Goal: Transaction & Acquisition: Purchase product/service

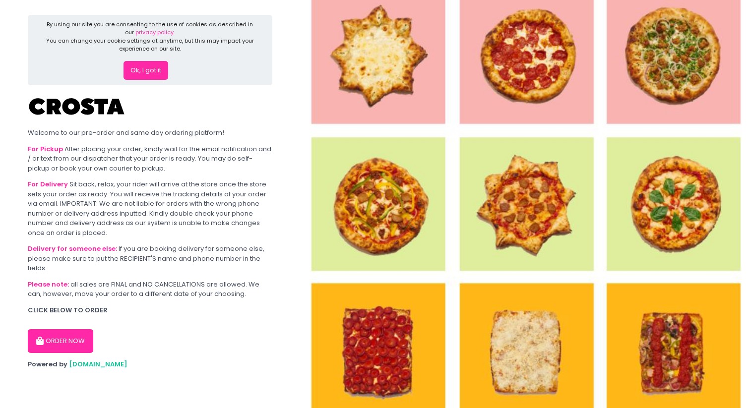
click at [66, 336] on button "ORDER NOW" at bounding box center [61, 341] width 66 height 24
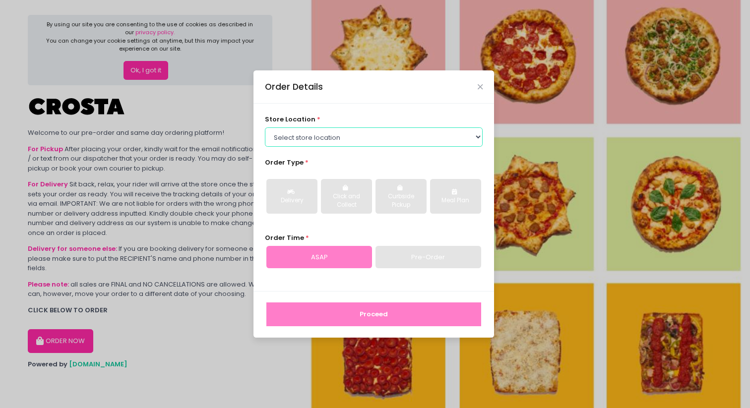
click at [352, 140] on select "Select store location [PERSON_NAME] Pizza - [PERSON_NAME] Pizza - [GEOGRAPHIC_D…" at bounding box center [374, 137] width 218 height 19
select select "5fabb2e53664a8677beaeb89"
click at [265, 128] on select "Select store location [PERSON_NAME] Pizza - [PERSON_NAME] Pizza - [GEOGRAPHIC_D…" at bounding box center [374, 137] width 218 height 19
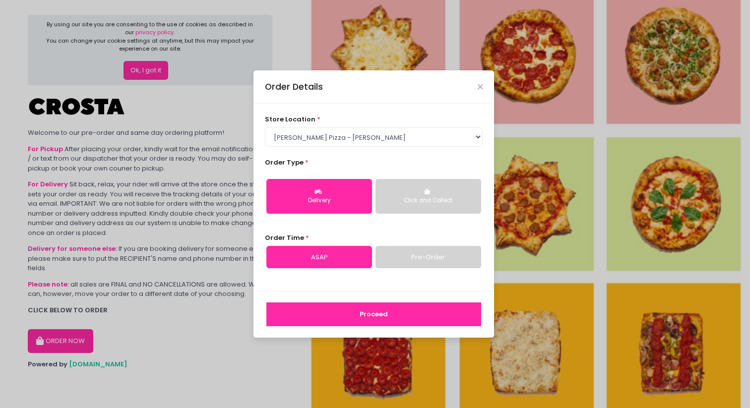
click at [420, 204] on div "Click and Collect" at bounding box center [429, 201] width 92 height 9
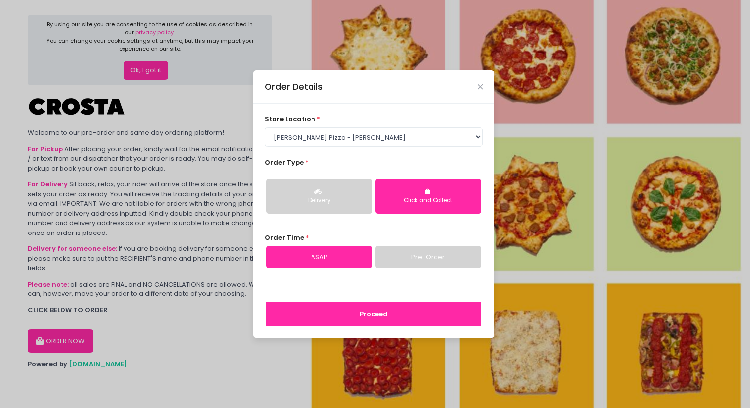
click at [353, 258] on link "ASAP" at bounding box center [319, 257] width 106 height 23
click at [360, 313] on button "Proceed" at bounding box center [373, 315] width 215 height 24
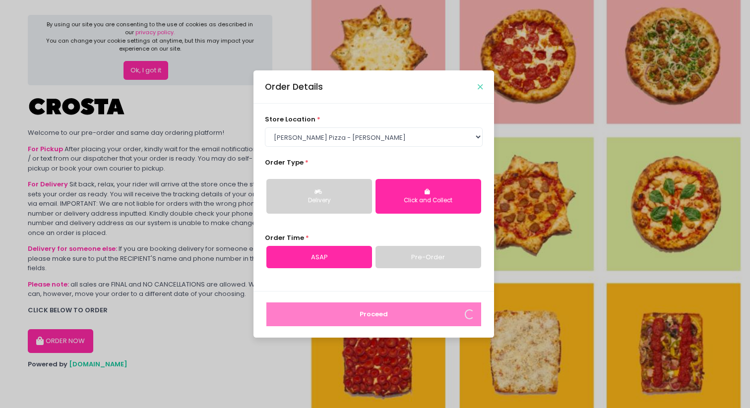
click at [481, 88] on icon "Close" at bounding box center [480, 86] width 5 height 7
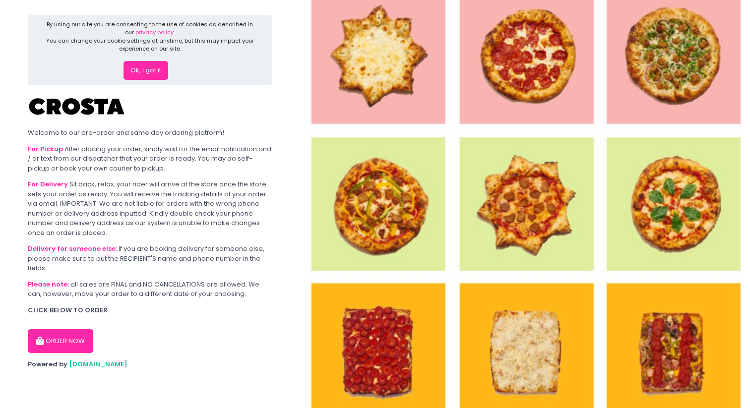
click at [72, 331] on button "ORDER NOW" at bounding box center [61, 341] width 66 height 24
select select "5fabb2e53664a8677beaeb89"
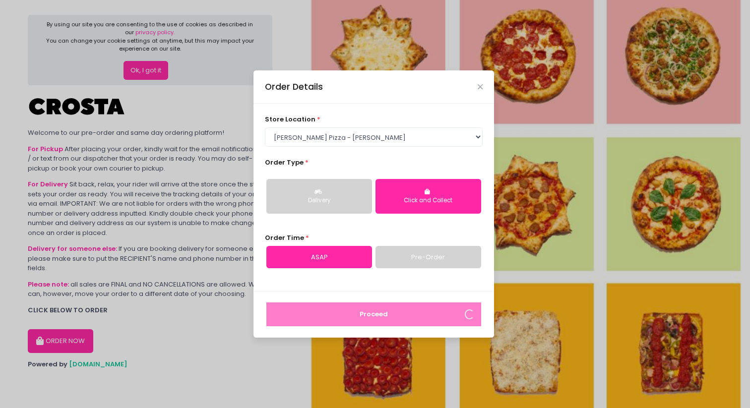
click at [392, 202] on div "Click and Collect" at bounding box center [429, 201] width 92 height 9
click at [480, 88] on icon "Close" at bounding box center [480, 86] width 5 height 7
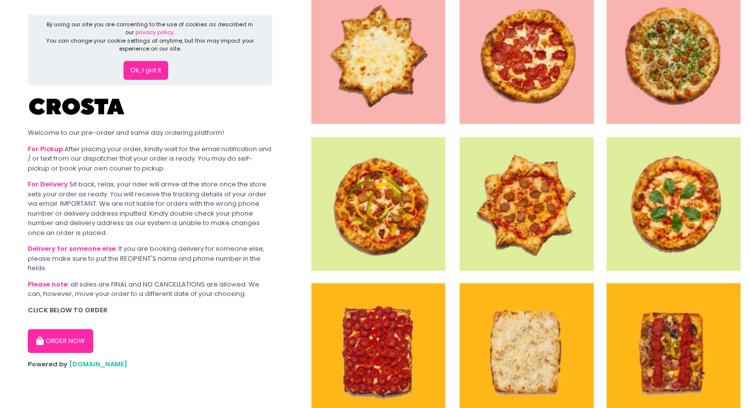
click at [53, 337] on button "ORDER NOW" at bounding box center [61, 341] width 66 height 24
select select "5fabb2e53664a8677beaeb89"
click at [69, 339] on button "ORDER NOW" at bounding box center [61, 341] width 66 height 24
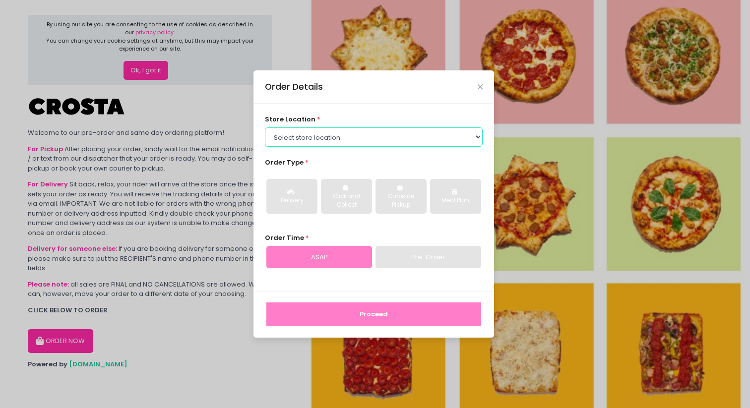
click at [378, 140] on select "Select store location Crosta Pizza - [PERSON_NAME] Crosta Pizza - [GEOGRAPHIC_D…" at bounding box center [374, 137] width 218 height 19
select select "5fabb2e53664a8677beaeb89"
click at [265, 128] on select "Select store location Crosta Pizza - [PERSON_NAME] Crosta Pizza - [GEOGRAPHIC_D…" at bounding box center [374, 137] width 218 height 19
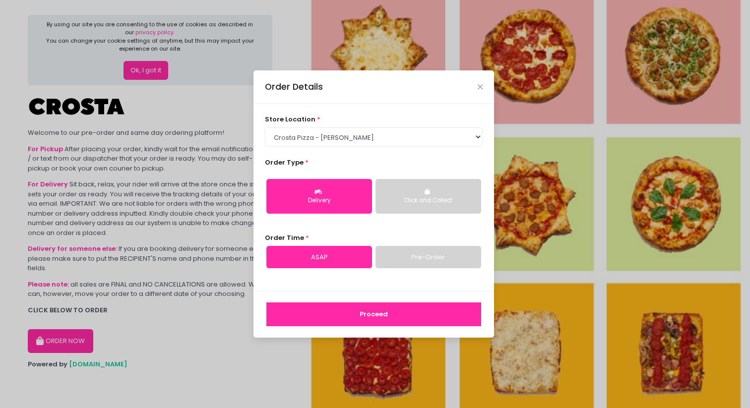
click at [427, 200] on div "Click and Collect" at bounding box center [429, 201] width 92 height 9
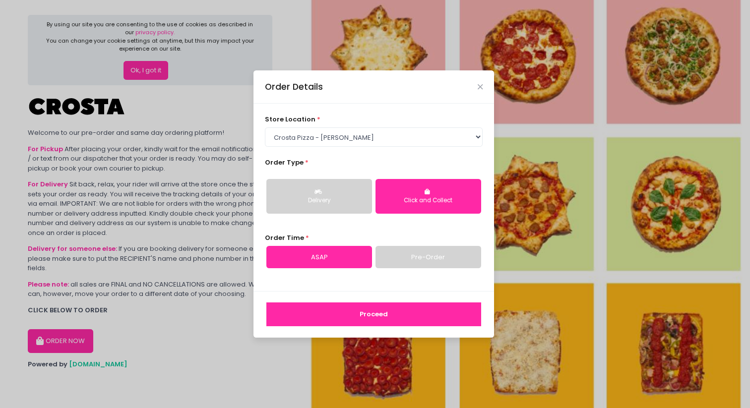
click at [391, 317] on button "Proceed" at bounding box center [373, 315] width 215 height 24
